Goal: Information Seeking & Learning: Compare options

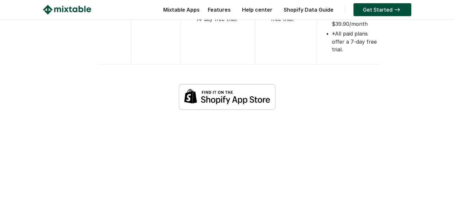
scroll to position [1185, 0]
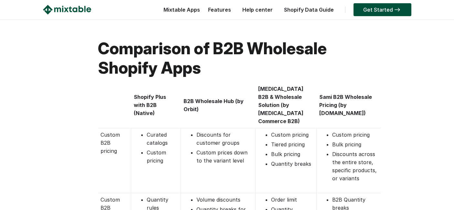
scroll to position [1185, 0]
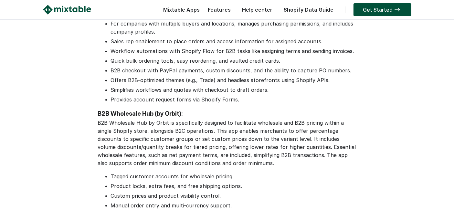
scroll to position [790, 0]
